Goal: Find contact information: Find contact information

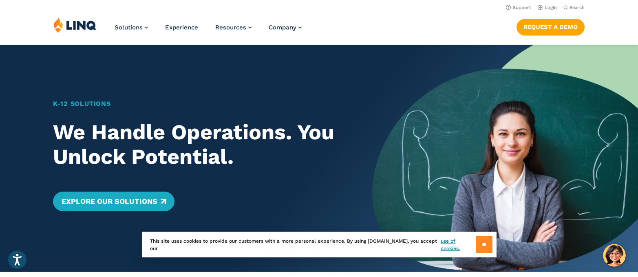
click at [482, 243] on input "**" at bounding box center [484, 244] width 17 height 18
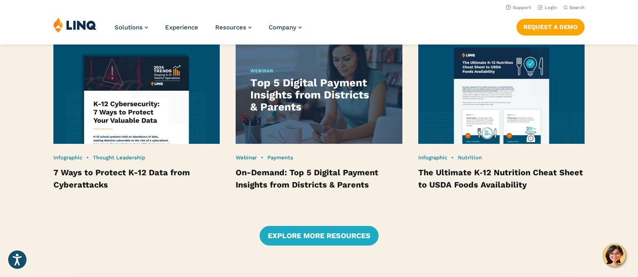
scroll to position [1382, 0]
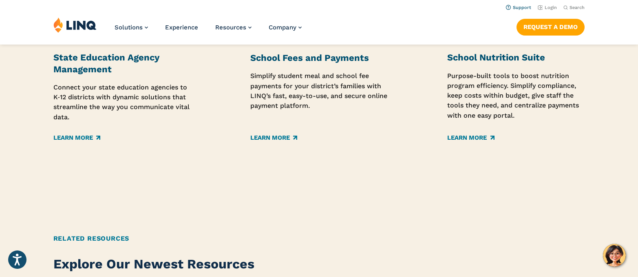
click at [523, 8] on link "Support" at bounding box center [518, 7] width 25 height 5
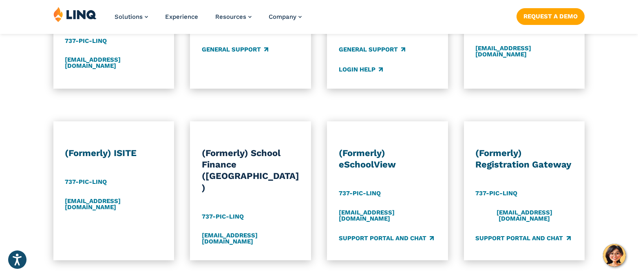
scroll to position [734, 0]
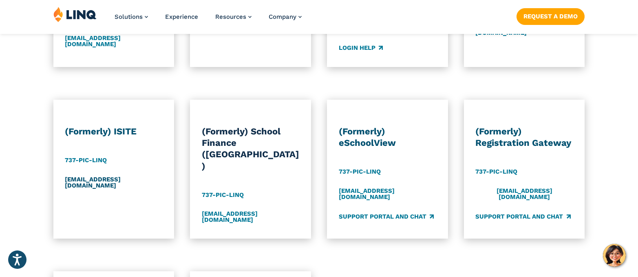
click at [116, 175] on link "[EMAIL_ADDRESS][DOMAIN_NAME]" at bounding box center [114, 181] width 98 height 13
click at [71, 189] on div "(Formerly) ISITE 737-PIC-[GEOGRAPHIC_DATA] [EMAIL_ADDRESS][DOMAIN_NAME]" at bounding box center [114, 175] width 98 height 98
drag, startPoint x: 66, startPoint y: 170, endPoint x: 88, endPoint y: 176, distance: 22.3
click at [88, 176] on link "[EMAIL_ADDRESS][DOMAIN_NAME]" at bounding box center [114, 181] width 98 height 13
click at [141, 197] on div "(Formerly) ISITE 737-PIC-[GEOGRAPHIC_DATA] [EMAIL_ADDRESS][DOMAIN_NAME]" at bounding box center [114, 175] width 98 height 98
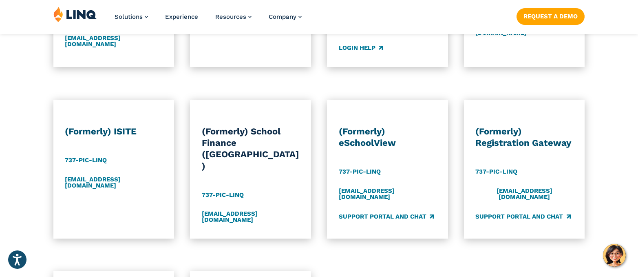
drag, startPoint x: 64, startPoint y: 171, endPoint x: 126, endPoint y: 185, distance: 63.8
click at [126, 185] on div "(Formerly) ISITE 737-PIC-[GEOGRAPHIC_DATA] [EMAIL_ADDRESS][DOMAIN_NAME]" at bounding box center [113, 169] width 121 height 139
copy link "[EMAIL_ADDRESS][DOMAIN_NAME]"
